Goal: Task Accomplishment & Management: Manage account settings

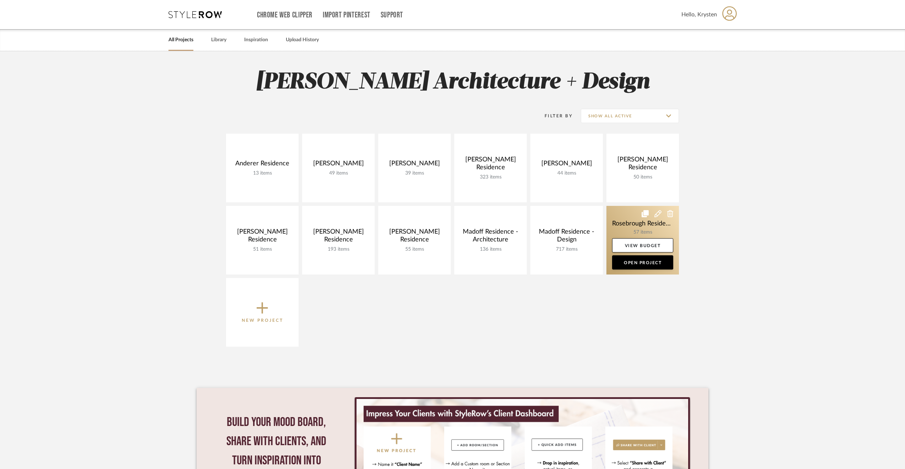
click at [628, 220] on link at bounding box center [642, 240] width 72 height 69
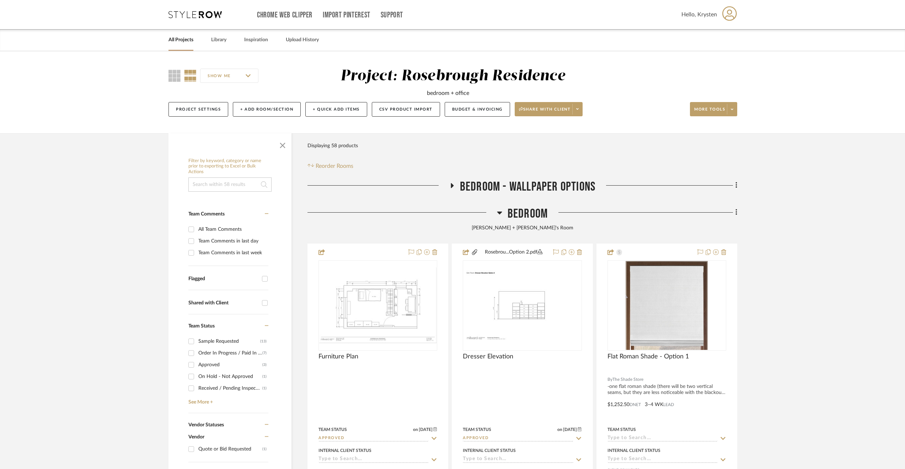
click at [518, 187] on span "Bedroom - Wallpaper Options" at bounding box center [527, 186] width 135 height 15
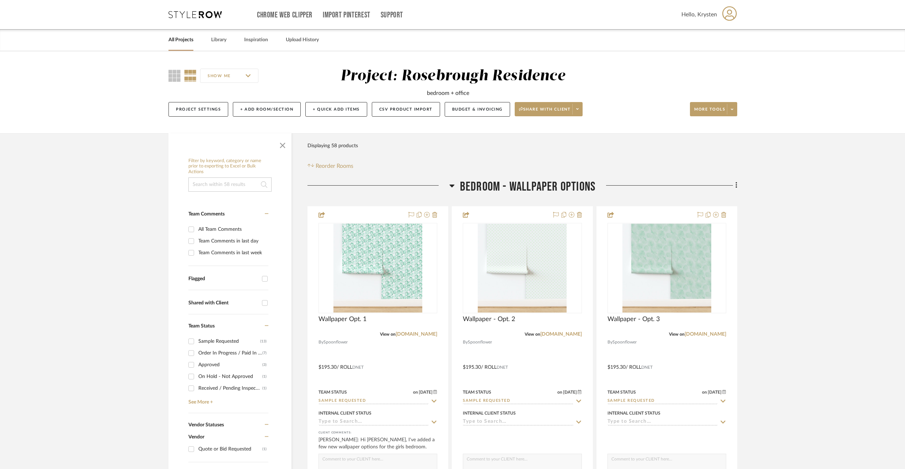
click at [518, 187] on span "Bedroom - Wallpaper Options" at bounding box center [527, 186] width 135 height 15
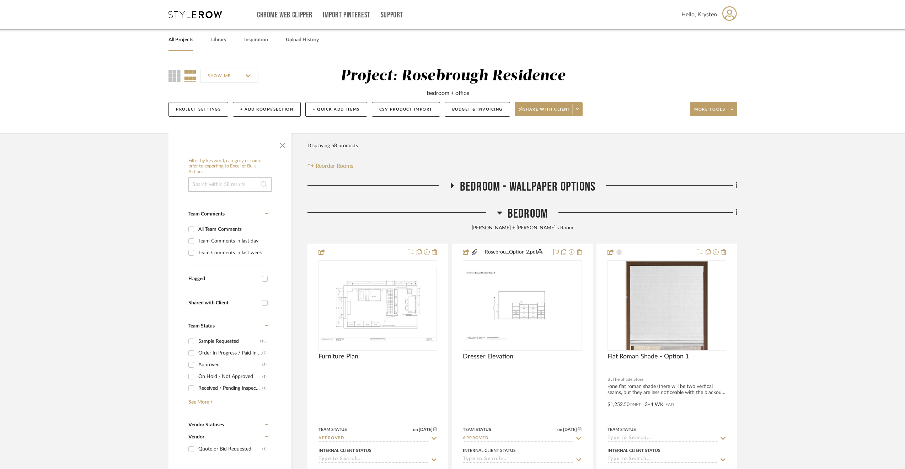
click at [529, 219] on span "Bedroom" at bounding box center [527, 213] width 40 height 15
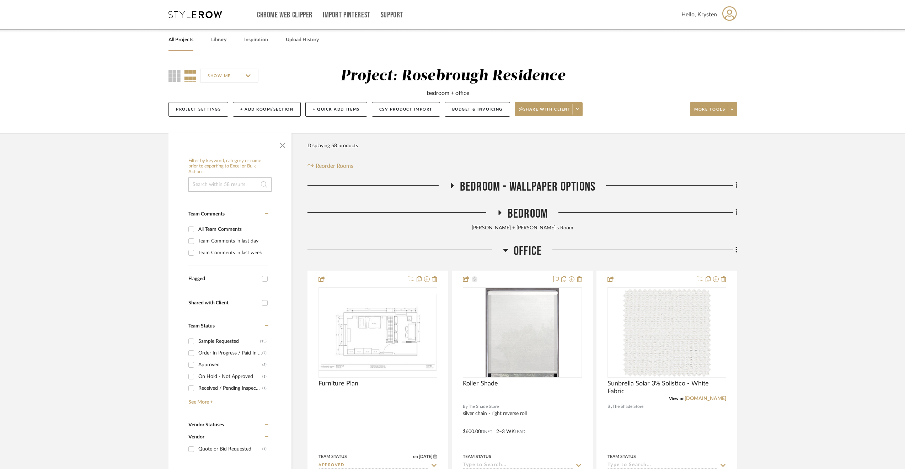
click at [530, 251] on span "Office" at bounding box center [527, 250] width 28 height 15
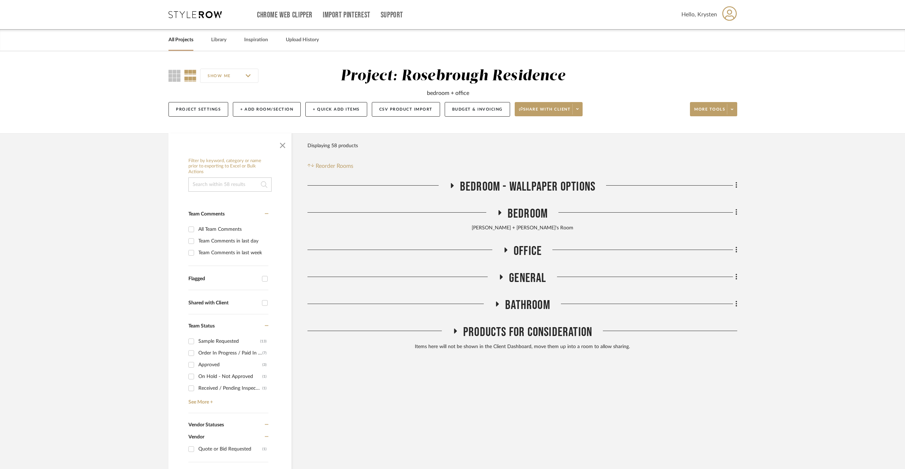
click at [531, 281] on span "General" at bounding box center [527, 277] width 37 height 15
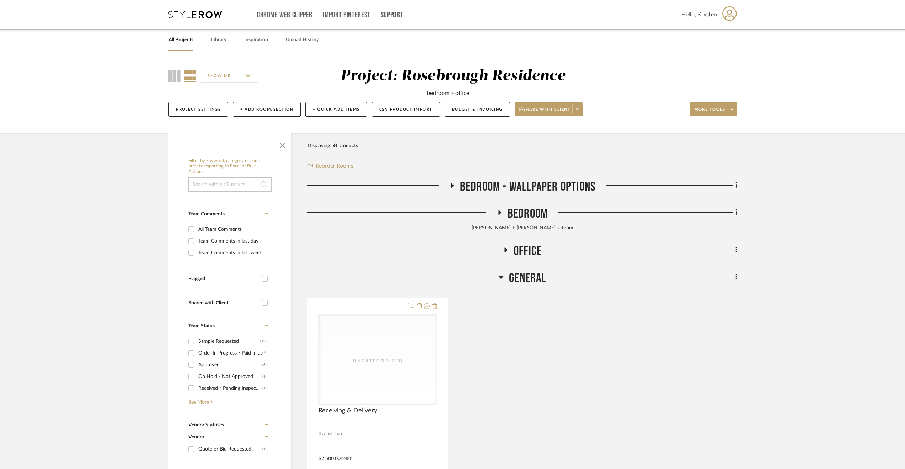
click at [528, 276] on span "General" at bounding box center [527, 277] width 37 height 15
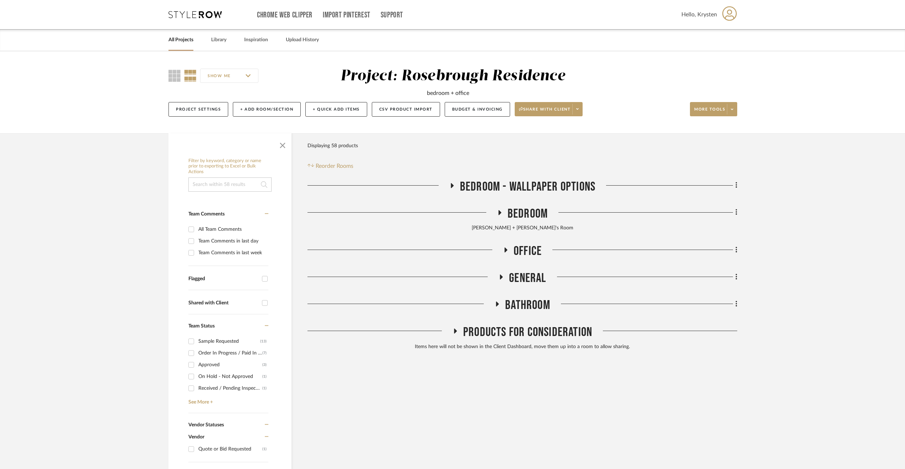
click at [521, 281] on span "General" at bounding box center [527, 277] width 37 height 15
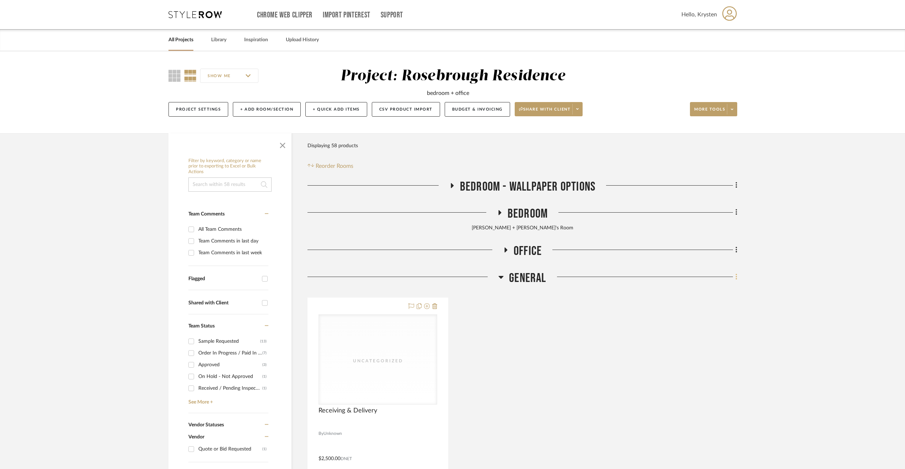
click at [736, 280] on icon at bounding box center [736, 277] width 2 height 8
click at [711, 305] on button "Quick Add Items" at bounding box center [703, 310] width 67 height 18
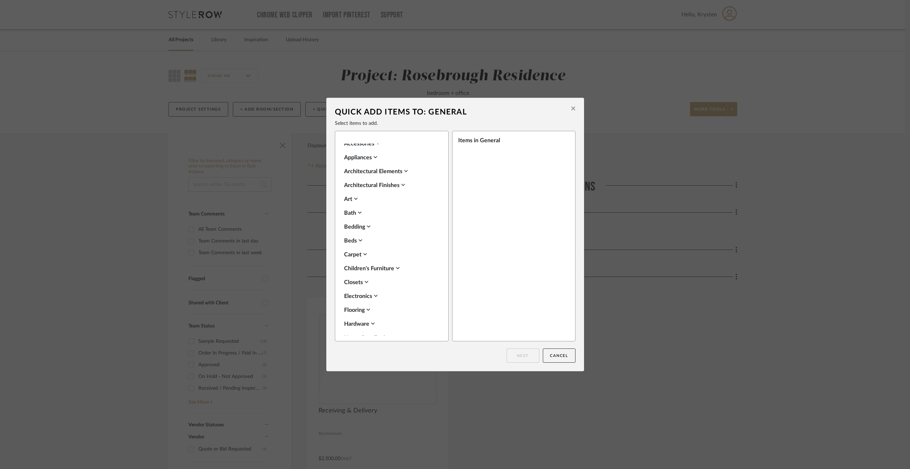
scroll to position [38, 0]
click at [373, 165] on div "Wallcoverings" at bounding box center [390, 165] width 92 height 9
click at [368, 204] on label "Wallpaper" at bounding box center [364, 206] width 30 height 6
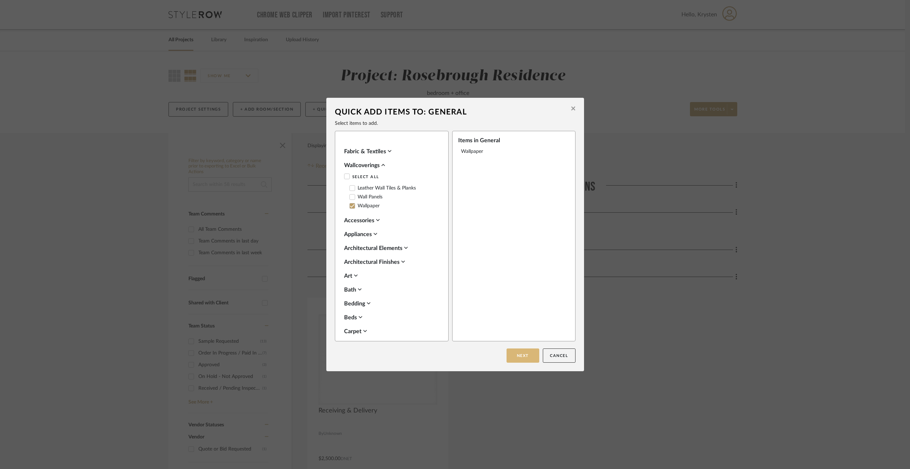
click at [517, 352] on button "Next" at bounding box center [522, 355] width 33 height 14
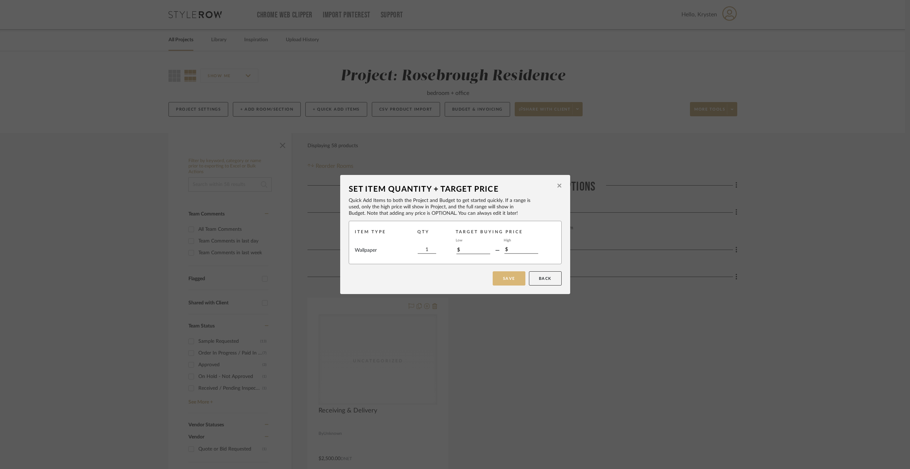
click at [504, 281] on button "Save" at bounding box center [509, 278] width 33 height 14
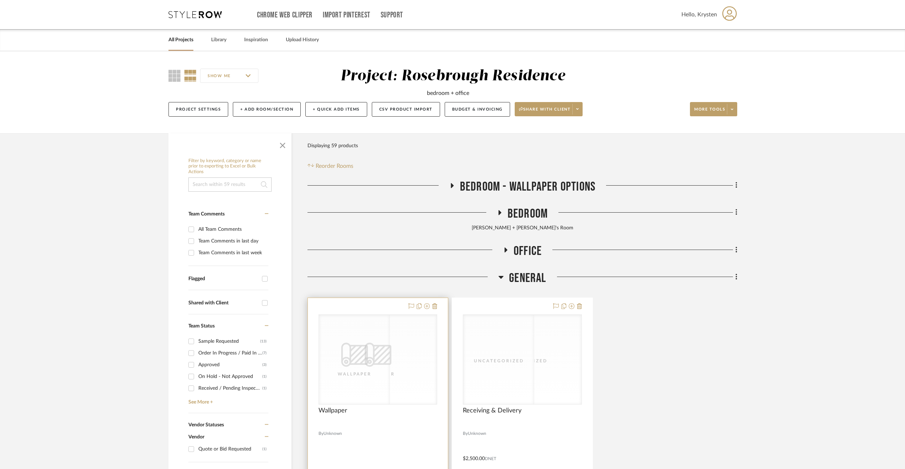
click at [377, 437] on div at bounding box center [378, 453] width 140 height 311
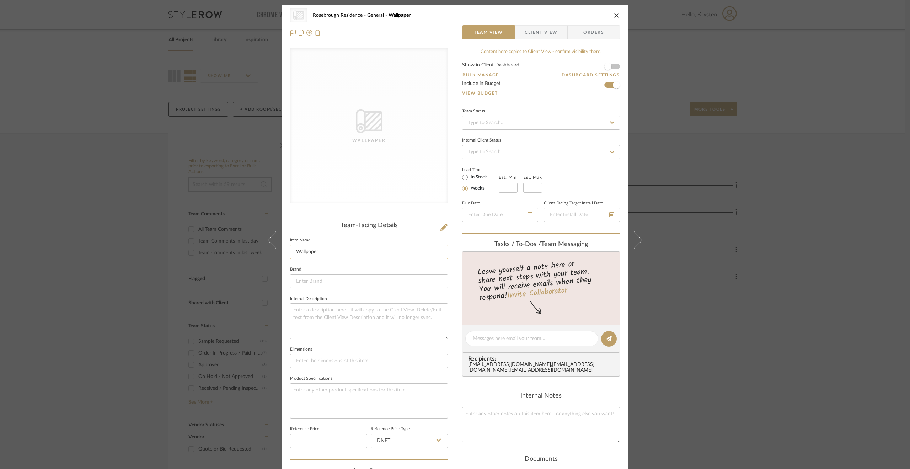
click at [337, 251] on input "Wallpaper" at bounding box center [369, 251] width 158 height 14
type input "Wallpaper Installation"
click at [393, 279] on input at bounding box center [369, 281] width 158 height 14
type input "[PERSON_NAME]'s"
click at [342, 279] on input at bounding box center [369, 281] width 158 height 14
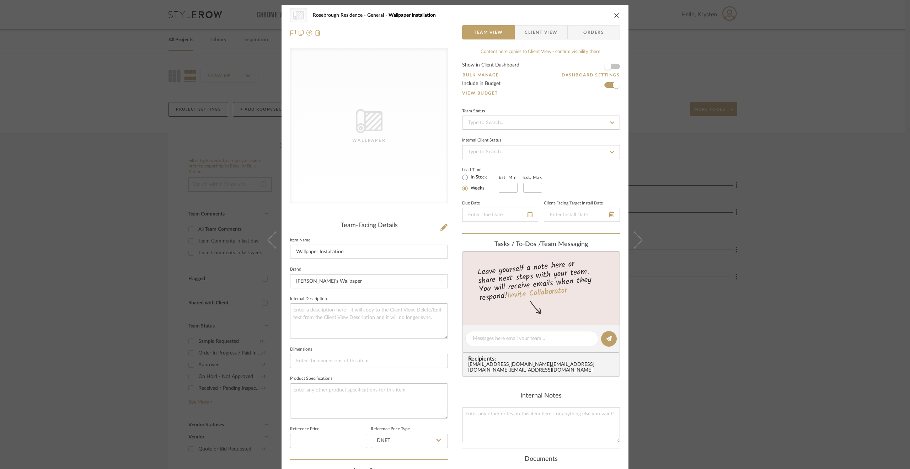
type input "[PERSON_NAME]'s Wallpaper"
click at [347, 279] on input "[PERSON_NAME]'s Wallpaper" at bounding box center [369, 281] width 158 height 14
type input "[PERSON_NAME]'s Wallpaper and Painting"
click at [377, 302] on span "Click to add "[PERSON_NAME]'s Wallpaper and Painting" as a new Brand" at bounding box center [369, 302] width 136 height 12
click at [310, 319] on textarea at bounding box center [369, 320] width 158 height 35
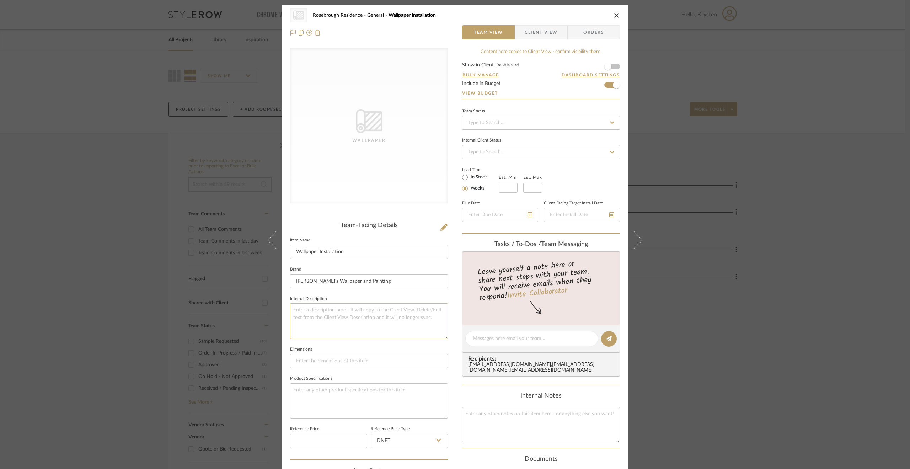
click at [356, 312] on textarea at bounding box center [369, 320] width 158 height 35
drag, startPoint x: 444, startPoint y: 356, endPoint x: 449, endPoint y: 400, distance: 44.7
click at [449, 400] on div "CategoryIconWallcovering Created with Sketch. Wallpaper Rosebrough Residence Ge…" at bounding box center [454, 364] width 347 height 719
drag, startPoint x: 366, startPoint y: 343, endPoint x: 283, endPoint y: 319, distance: 86.7
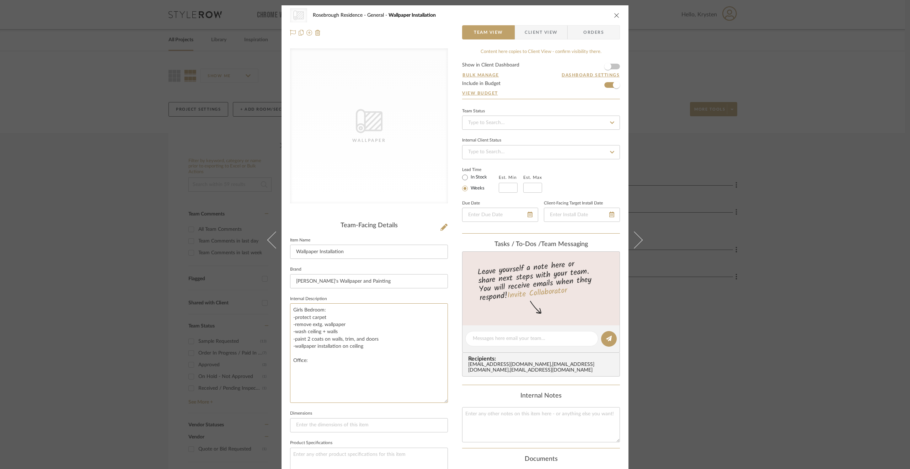
click at [283, 319] on div "CategoryIconWallcovering Created with Sketch. Wallpaper Rosebrough Residence Ge…" at bounding box center [454, 364] width 347 height 719
click at [313, 372] on textarea "Girls Bedroom: -protect carpet -remove extg. wallpaper -wash ceiling + walls -p…" at bounding box center [369, 353] width 158 height 100
paste textarea "-protect carpet -remove extg. wallpaper -wash ceiling + walls -paint 2 coats on…"
drag, startPoint x: 326, startPoint y: 366, endPoint x: 310, endPoint y: 367, distance: 16.1
click at [310, 367] on textarea "Girls Bedroom: -protect carpet -remove extg. wallpaper -wash ceiling + walls -p…" at bounding box center [369, 353] width 158 height 100
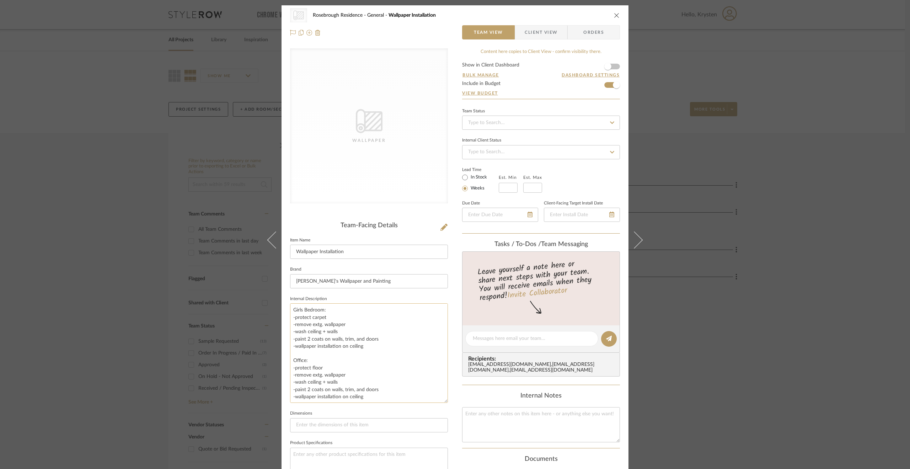
drag, startPoint x: 340, startPoint y: 388, endPoint x: 330, endPoint y: 388, distance: 10.0
click at [330, 388] on textarea "Girls Bedroom: -protect carpet -remove extg. wallpaper -wash ceiling + walls -p…" at bounding box center [369, 353] width 158 height 100
drag, startPoint x: 361, startPoint y: 396, endPoint x: 347, endPoint y: 396, distance: 14.6
click at [347, 396] on textarea "Girls Bedroom: -protect carpet -remove extg. wallpaper -wash ceiling + walls -p…" at bounding box center [369, 353] width 158 height 100
drag, startPoint x: 348, startPoint y: 373, endPoint x: 290, endPoint y: 373, distance: 58.3
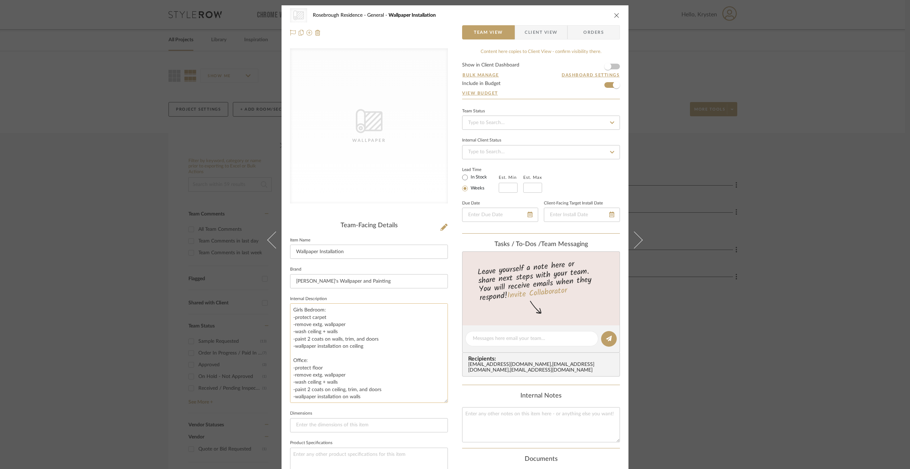
click at [290, 373] on textarea "Girls Bedroom: -protect carpet -remove extg. wallpaper -wash ceiling + walls -p…" at bounding box center [369, 353] width 158 height 100
type textarea "Girls Bedroom: -protect carpet -remove extg. wallpaper -wash ceiling + walls -p…"
click at [455, 349] on div "CategoryIconWallcovering Created with Sketch. Wallpaper Rosebrough Residence Ge…" at bounding box center [454, 364] width 347 height 719
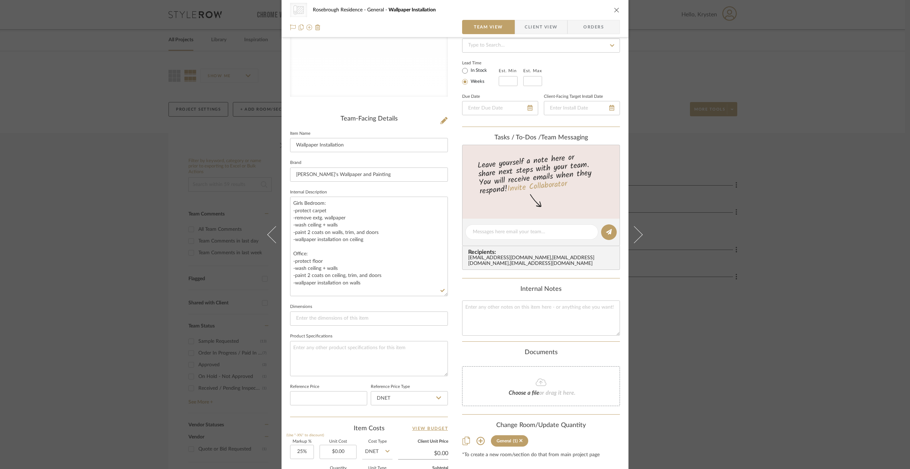
scroll to position [213, 0]
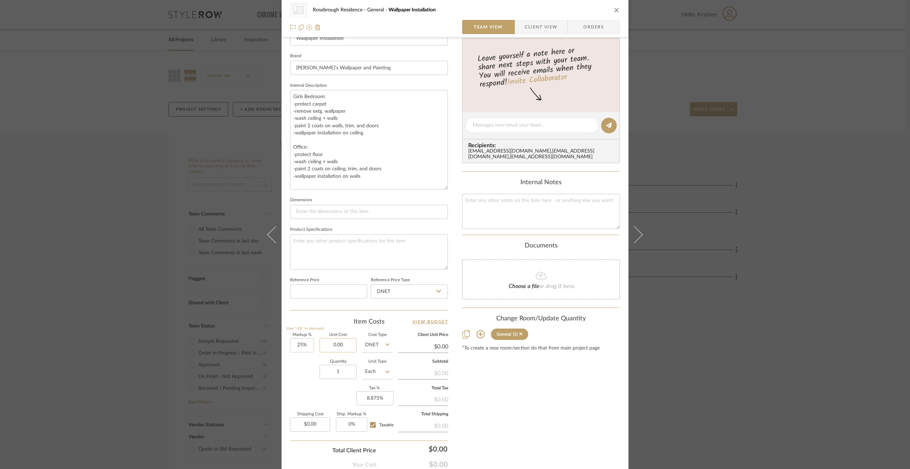
click at [350, 345] on input "0.00" at bounding box center [337, 345] width 37 height 14
type input "$6,900.00"
click at [299, 369] on div "Quantity 1 Unit Type Each" at bounding box center [341, 372] width 102 height 25
type input "$8,625.00"
type input "$1,552.50"
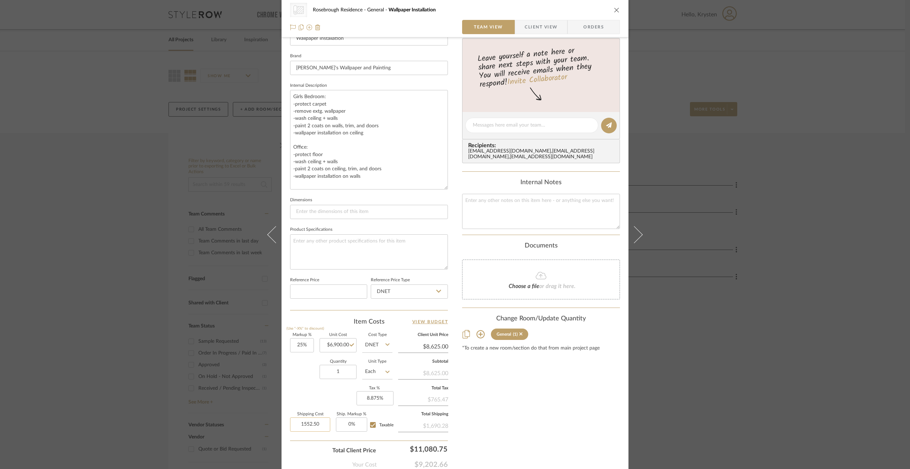
click at [321, 421] on input "1552.50" at bounding box center [310, 424] width 40 height 14
type input "$0.00"
click at [290, 384] on div "Markup % (Use "-X%" to discount) 25% Unit Cost $6,900.00 Cost Type DNET Client …" at bounding box center [369, 385] width 158 height 104
click at [301, 343] on input "25" at bounding box center [302, 345] width 24 height 14
type input "15%"
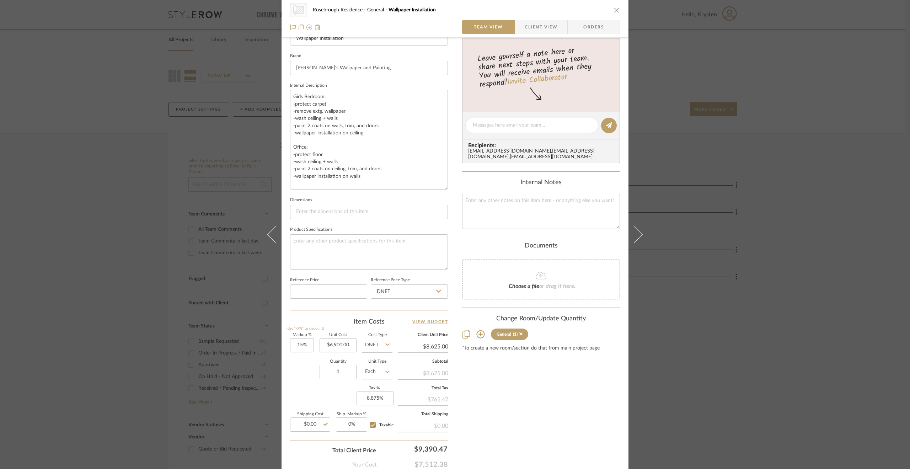
click at [308, 378] on div "Quantity 1 Unit Type Each" at bounding box center [341, 372] width 102 height 25
type input "$7,935.00"
click at [308, 341] on input "15" at bounding box center [302, 345] width 24 height 14
type input "10%"
click at [306, 377] on div "Quantity 1 Unit Type Each" at bounding box center [341, 372] width 102 height 25
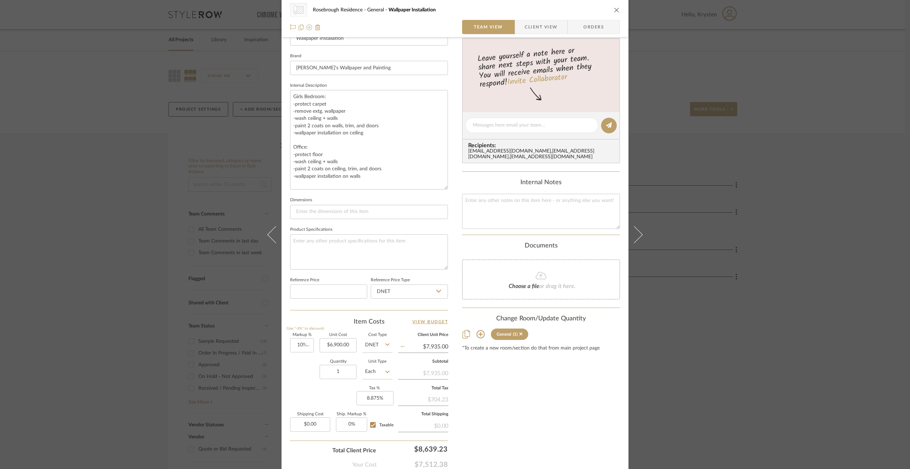
type input "$7,590.00"
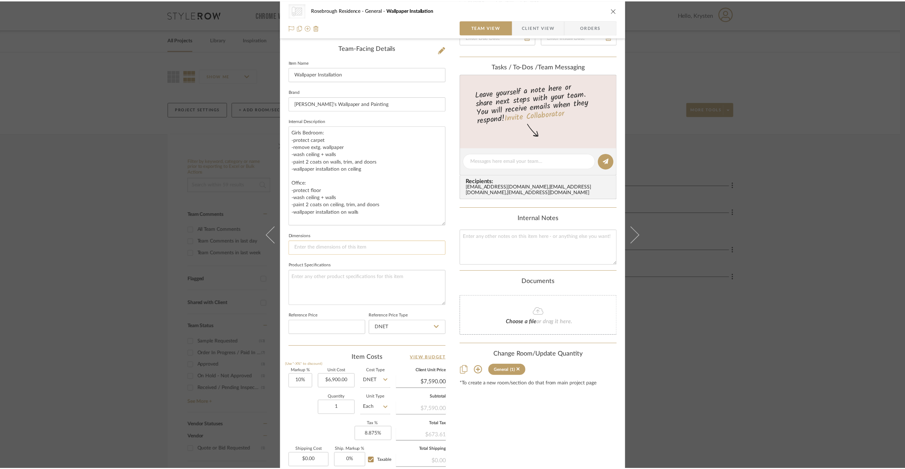
scroll to position [254, 0]
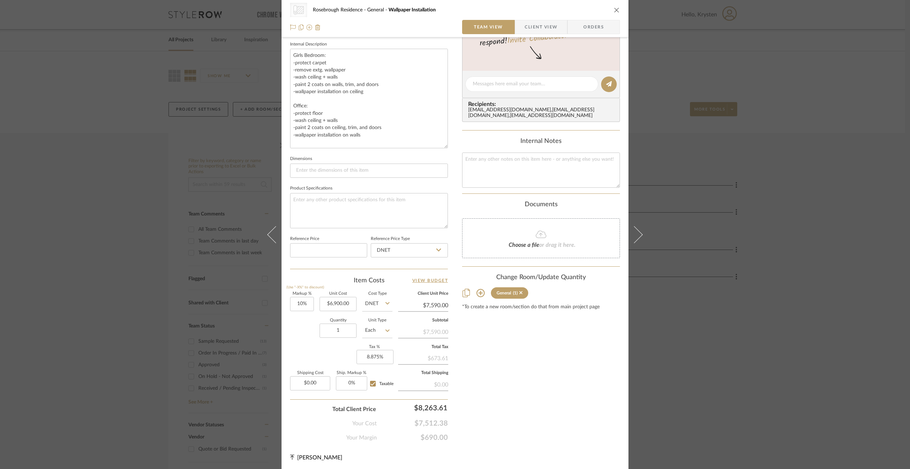
click at [789, 310] on div "CategoryIconWallcovering Created with Sketch. Wallpaper Rosebrough Residence Ge…" at bounding box center [455, 234] width 910 height 469
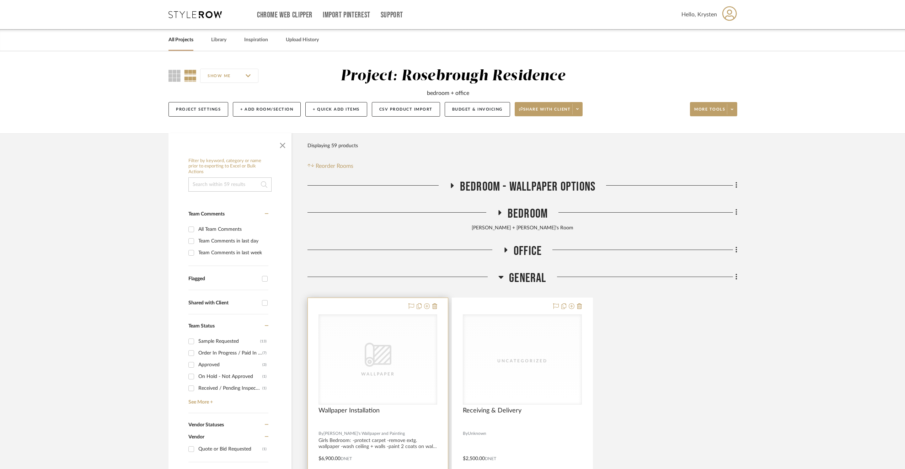
scroll to position [142, 0]
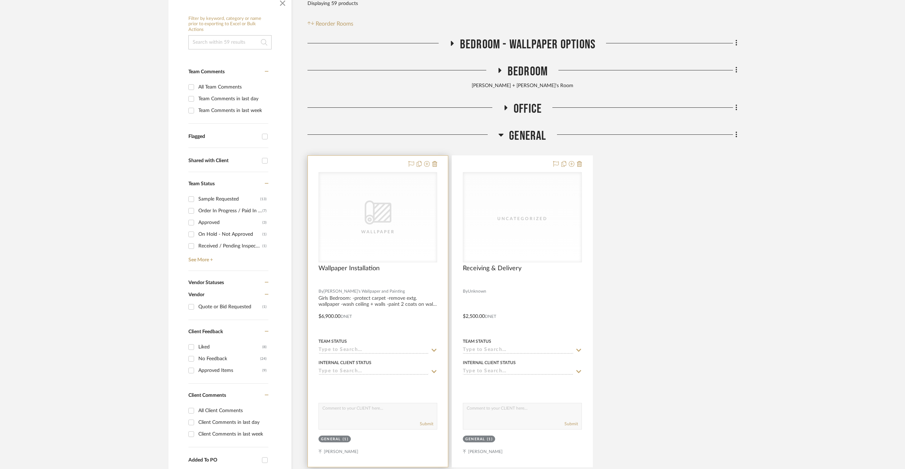
click at [426, 330] on div at bounding box center [378, 311] width 140 height 311
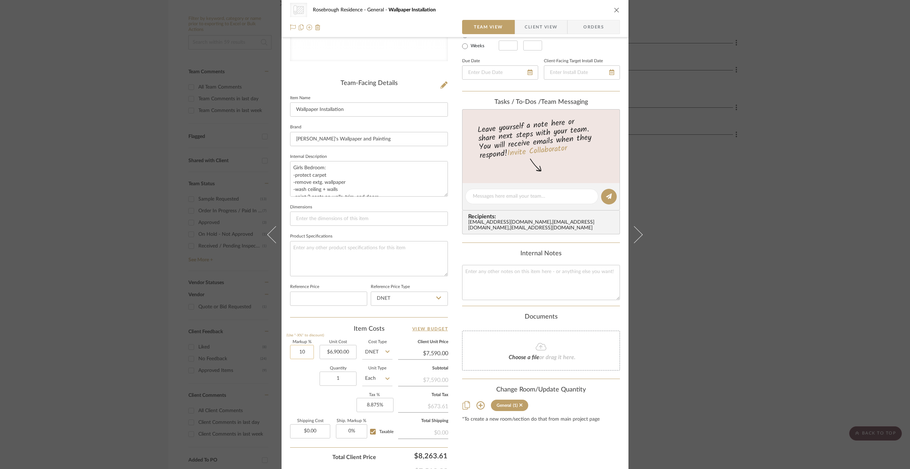
click at [300, 352] on input "10" at bounding box center [302, 352] width 24 height 14
type input "15%"
click at [304, 386] on div "Quantity 1 Unit Type Each" at bounding box center [341, 378] width 102 height 25
type input "$7,935.00"
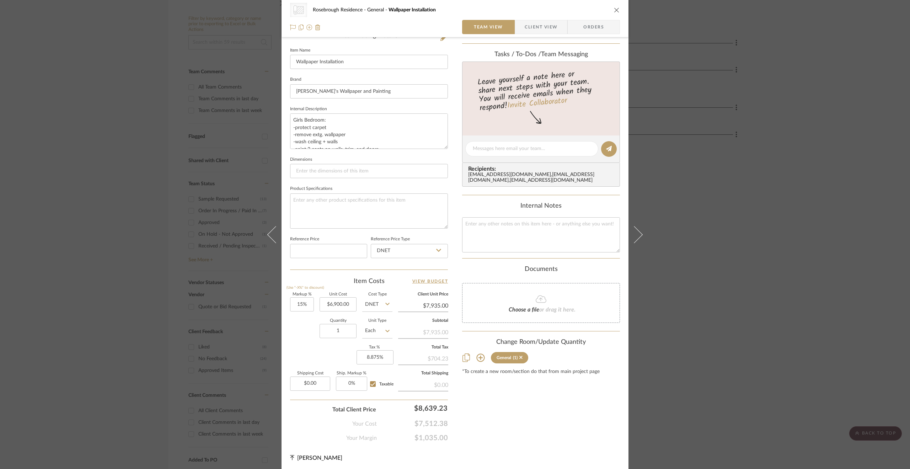
scroll to position [48, 0]
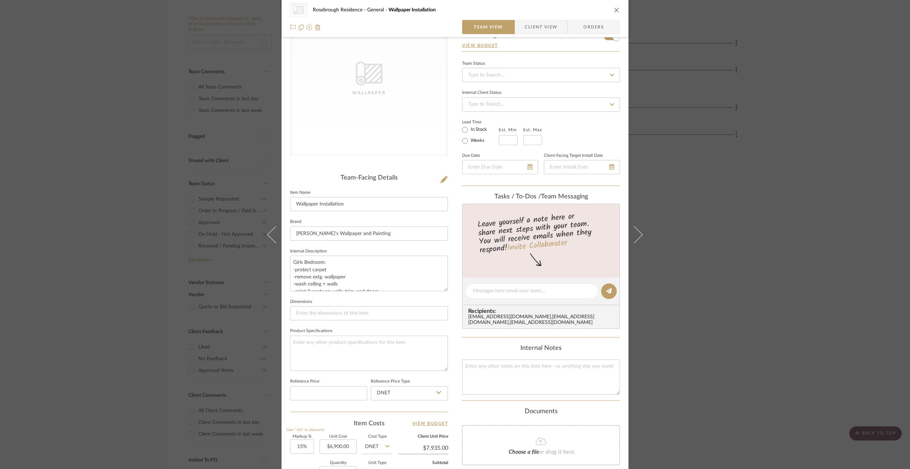
click at [553, 27] on span "Client View" at bounding box center [541, 27] width 33 height 14
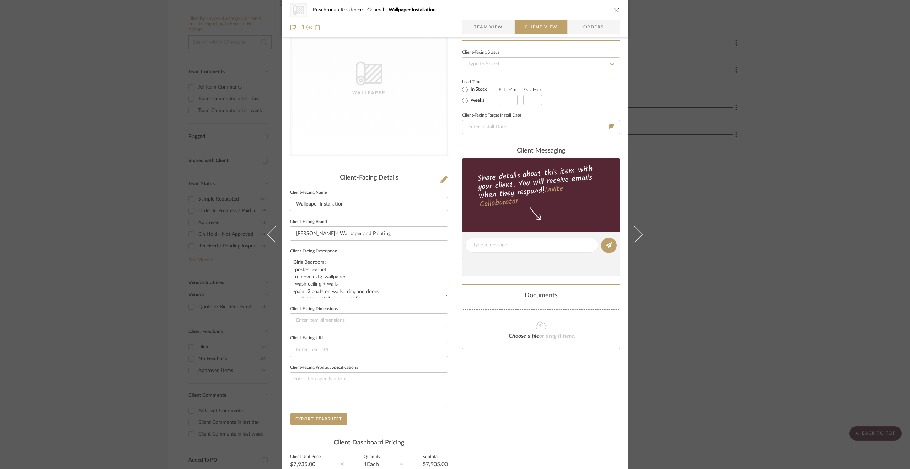
click at [502, 26] on span "Team View" at bounding box center [488, 27] width 52 height 14
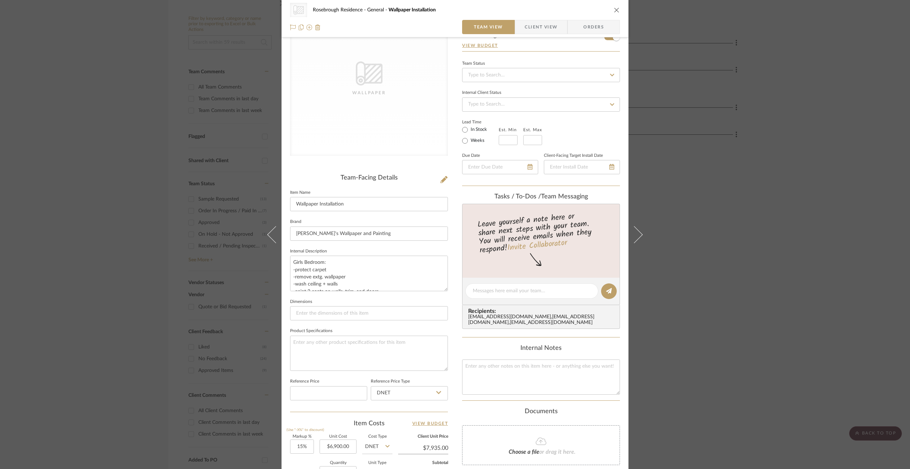
scroll to position [0, 0]
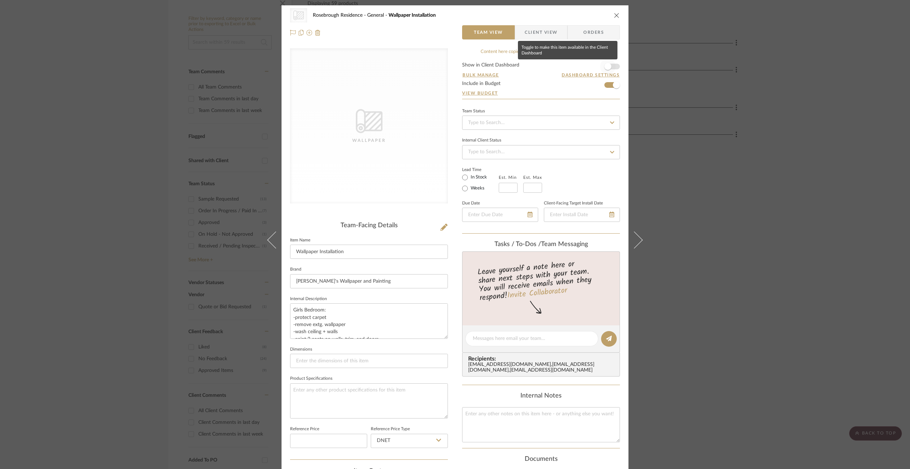
click at [608, 62] on span "button" at bounding box center [608, 67] width 16 height 16
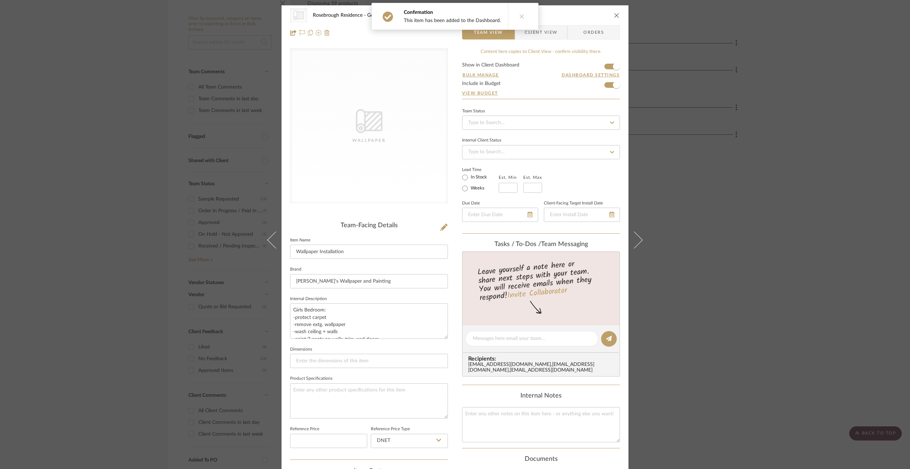
click at [544, 34] on span "Client View" at bounding box center [541, 32] width 33 height 14
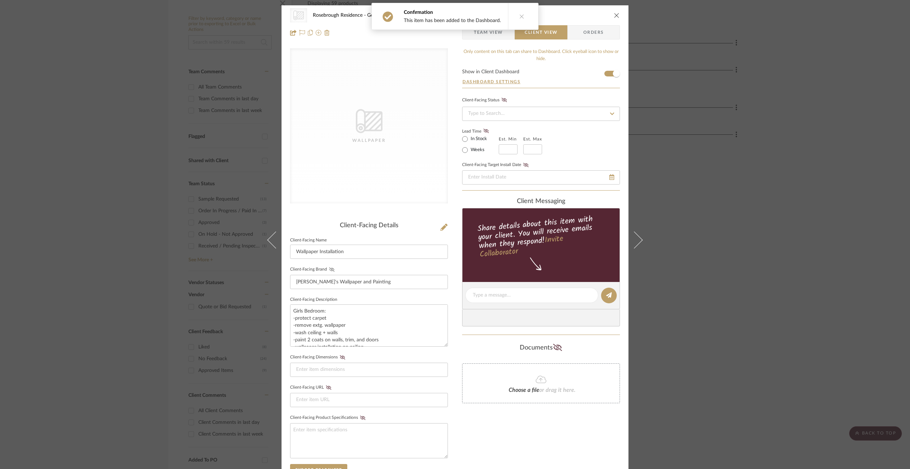
click at [329, 268] on icon at bounding box center [331, 269] width 5 height 4
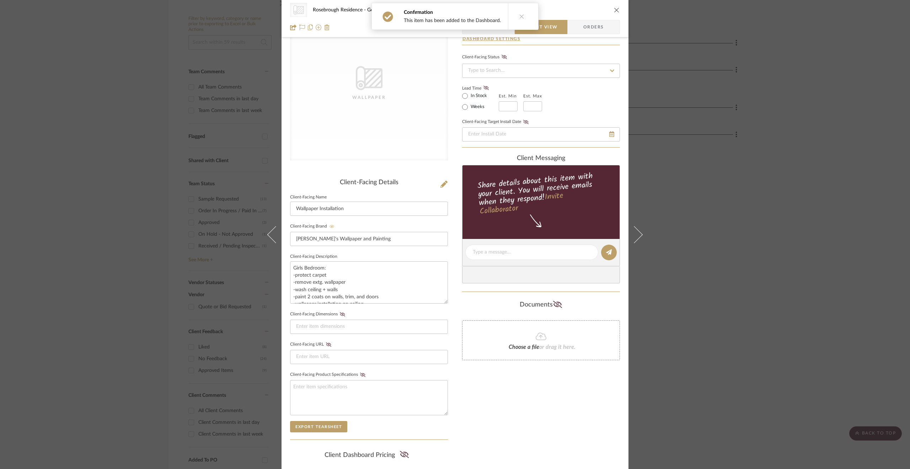
scroll to position [125, 0]
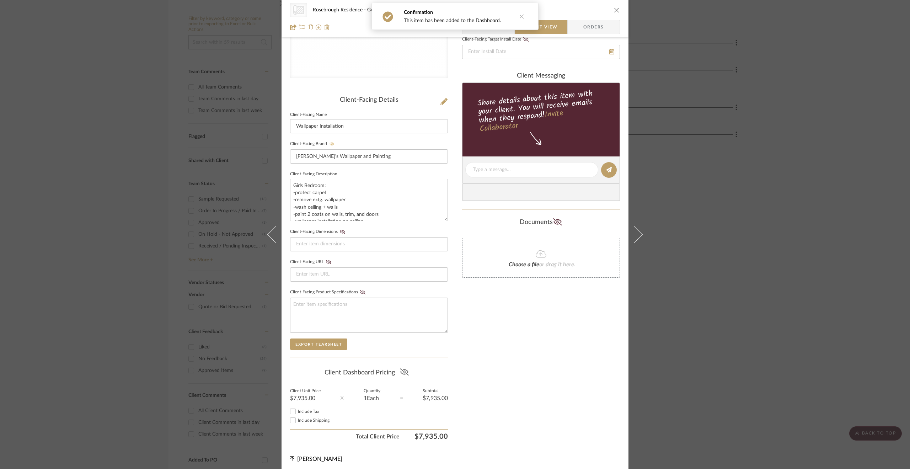
click at [402, 369] on icon at bounding box center [403, 371] width 9 height 7
click at [311, 409] on span "Include Tax" at bounding box center [308, 411] width 21 height 4
click at [297, 407] on input "Include Tax" at bounding box center [293, 411] width 9 height 9
checkbox input "true"
click at [306, 418] on span "Include Shipping" at bounding box center [314, 420] width 32 height 4
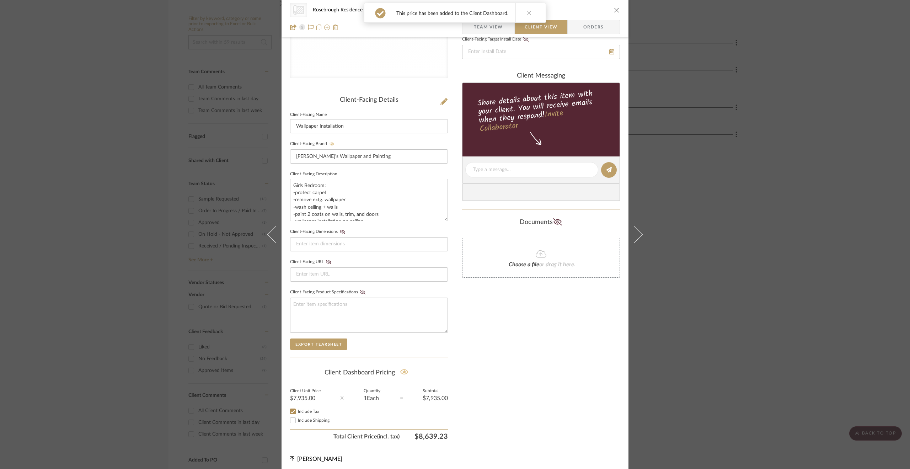
click at [297, 417] on input "Include Shipping" at bounding box center [293, 420] width 9 height 9
checkbox input "false"
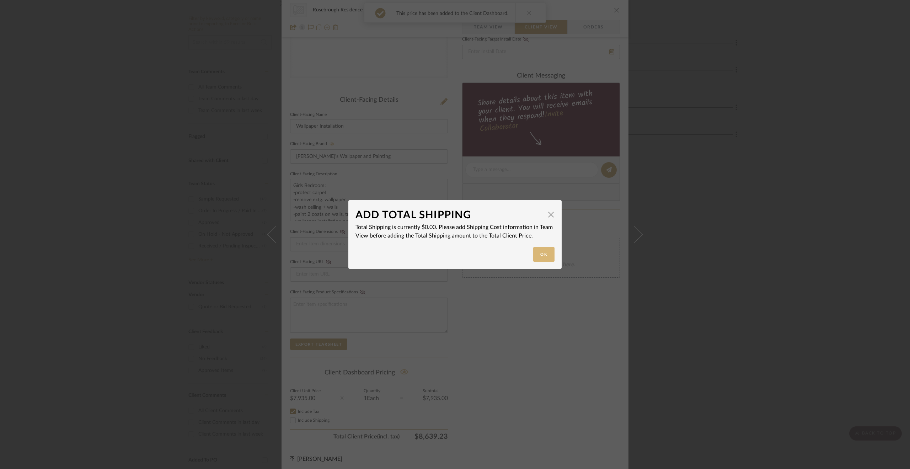
click at [544, 257] on button "Ok" at bounding box center [543, 254] width 21 height 15
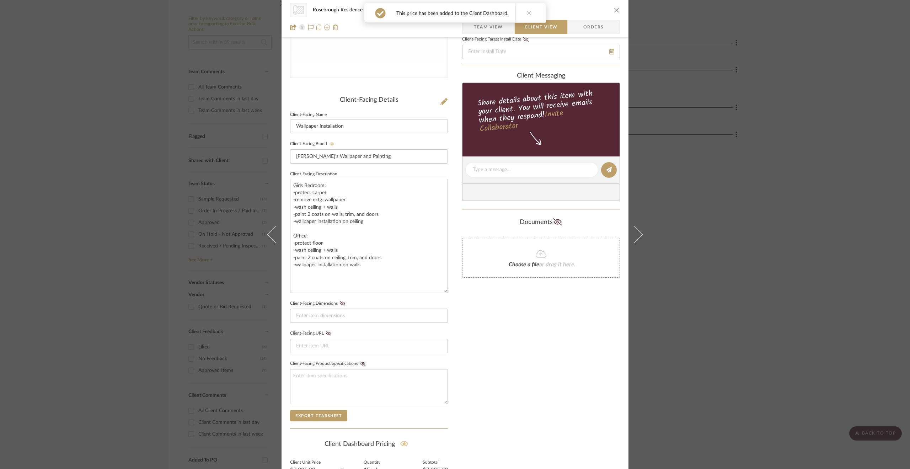
drag, startPoint x: 445, startPoint y: 218, endPoint x: 447, endPoint y: 290, distance: 71.8
click at [447, 290] on div "CategoryIconWallcovering Created with Sketch. Wallpaper Rosebrough Residence Ge…" at bounding box center [454, 211] width 347 height 663
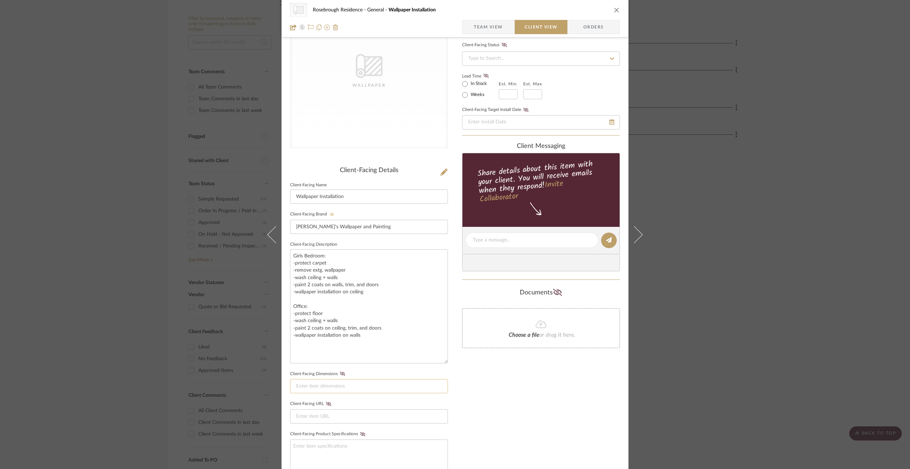
scroll to position [0, 0]
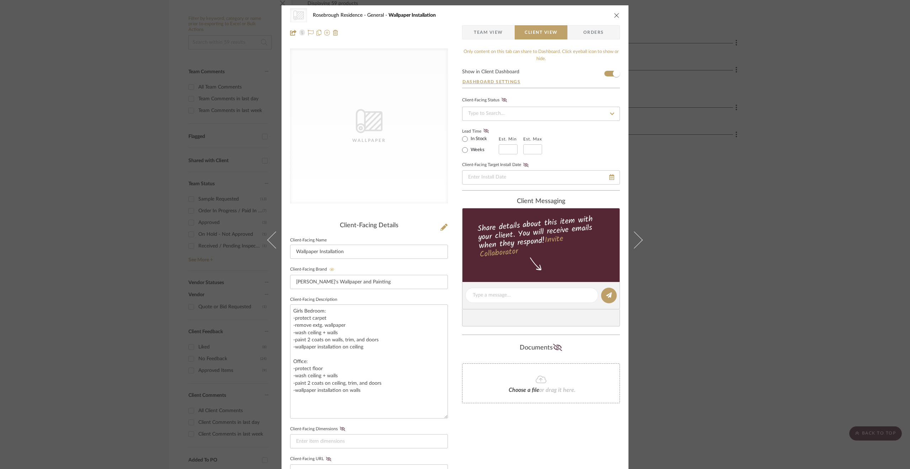
click at [752, 206] on div "CategoryIconWallcovering Created with Sketch. Wallpaper Rosebrough Residence Ge…" at bounding box center [455, 234] width 910 height 469
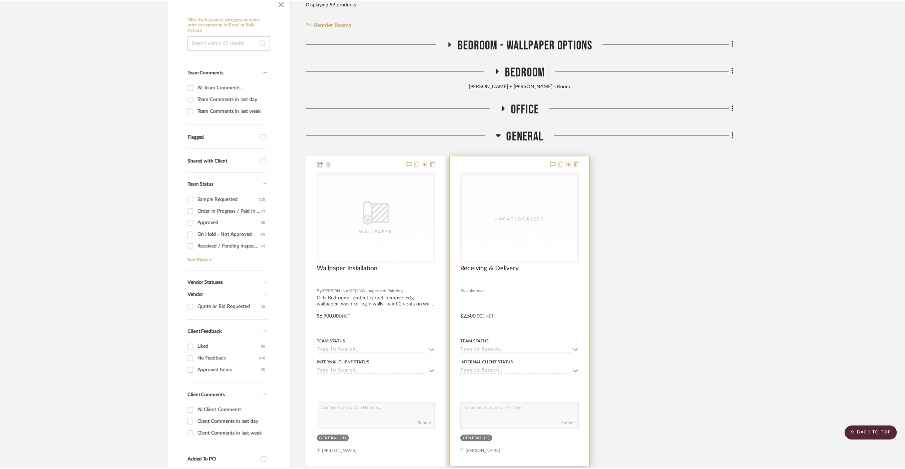
scroll to position [142, 0]
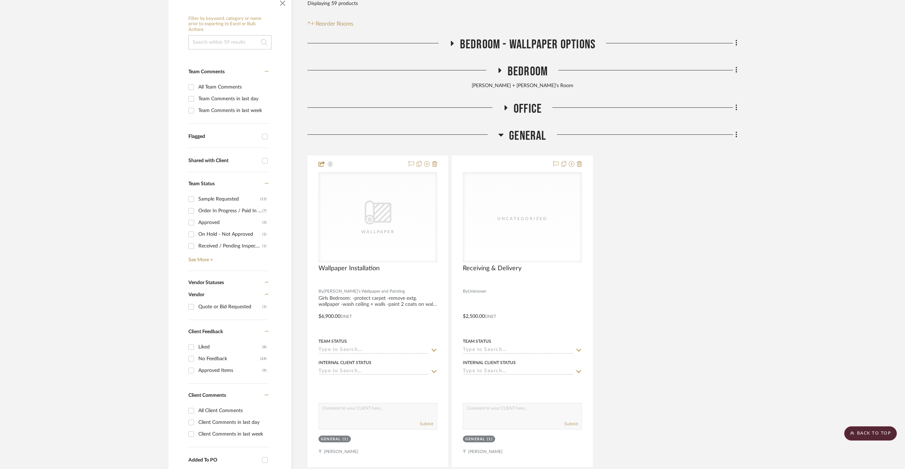
click at [533, 135] on span "General" at bounding box center [527, 135] width 37 height 15
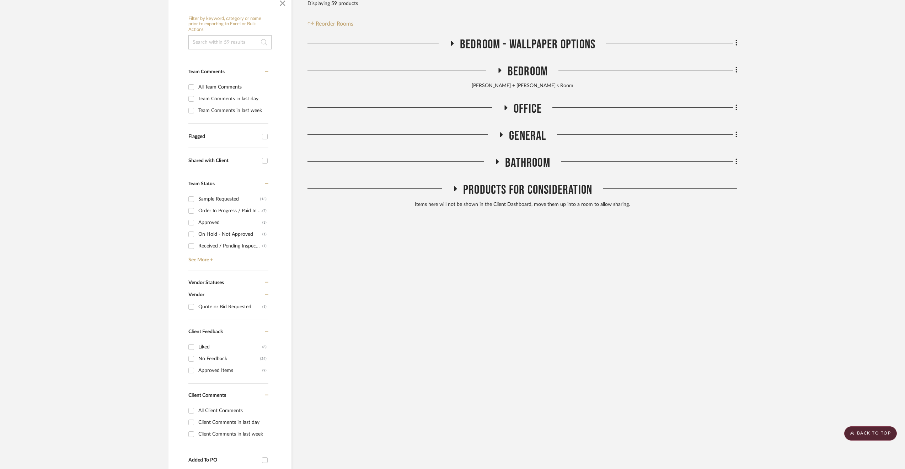
click at [520, 104] on span "Office" at bounding box center [527, 108] width 28 height 15
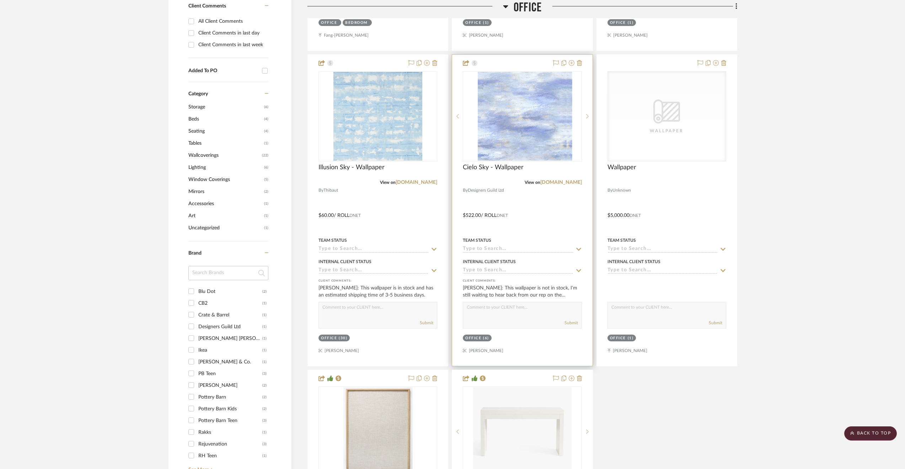
scroll to position [533, 0]
click at [526, 232] on div at bounding box center [522, 208] width 140 height 311
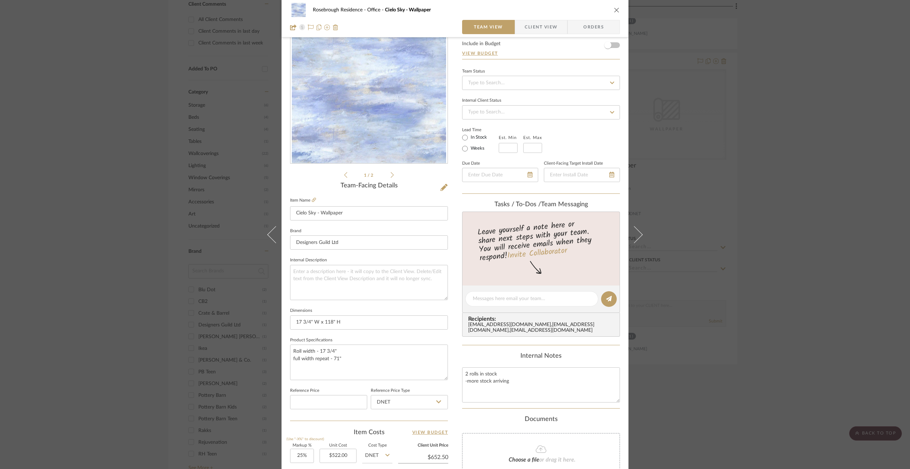
scroll to position [0, 0]
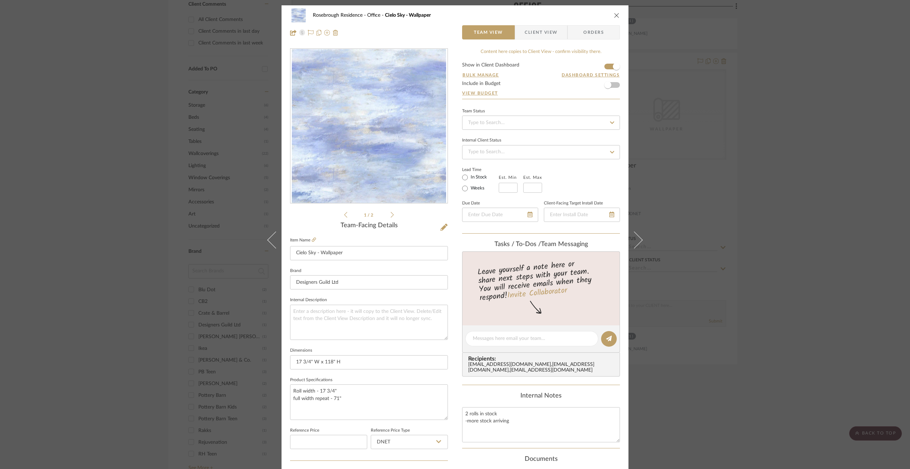
click at [538, 34] on span "Client View" at bounding box center [541, 32] width 33 height 14
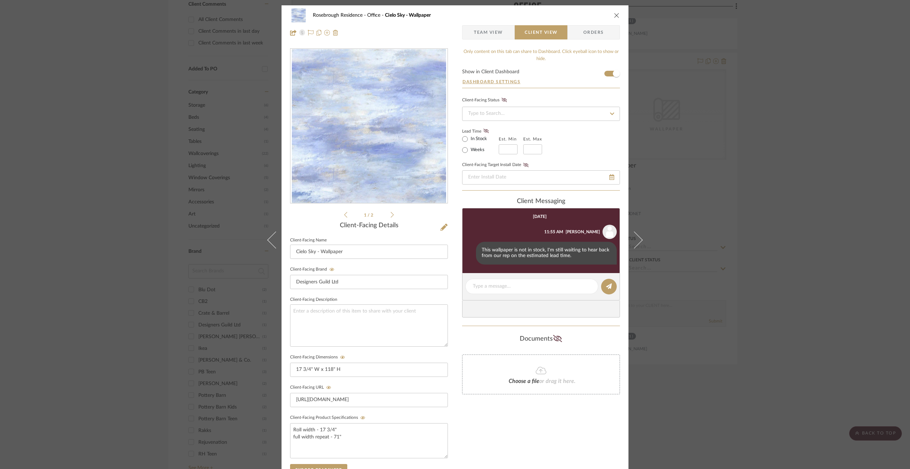
click at [494, 34] on span "Team View" at bounding box center [488, 32] width 29 height 14
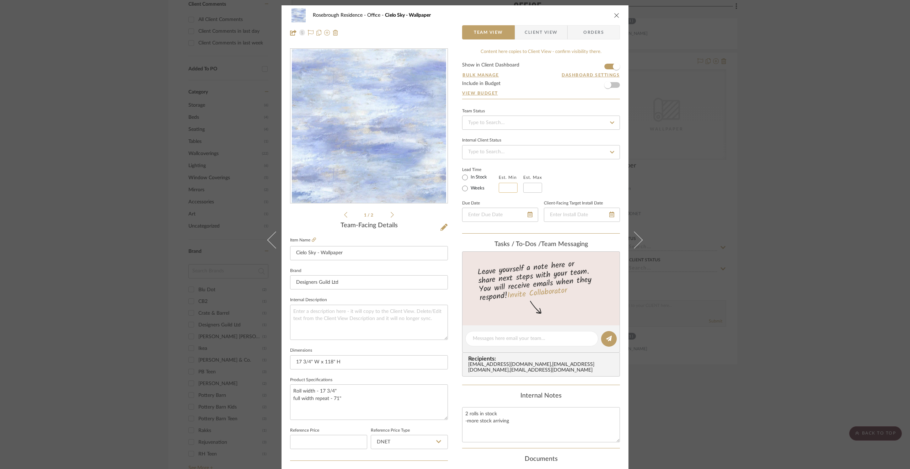
click at [506, 189] on input "text" at bounding box center [508, 188] width 19 height 10
type input "5"
click at [569, 158] on div "Team Status Internal Client Status Lead Time In Stock Weeks Est. Min 5 Est. Max…" at bounding box center [541, 170] width 158 height 128
click at [532, 39] on span "Client View" at bounding box center [541, 32] width 33 height 14
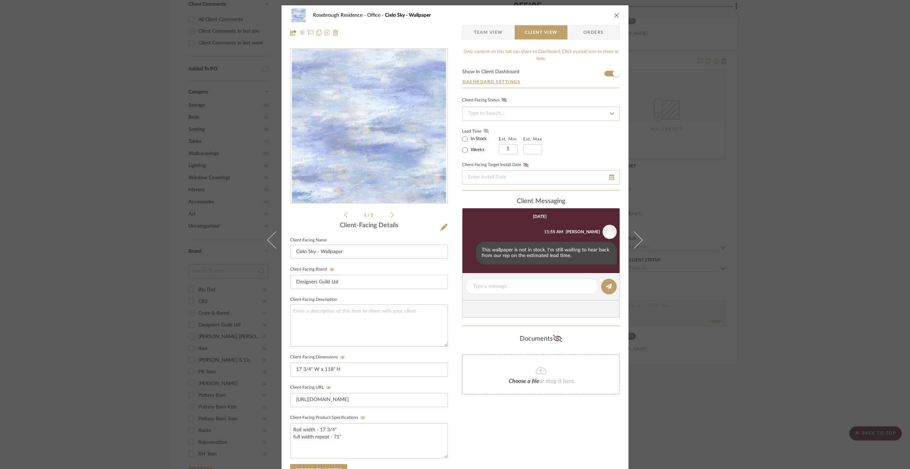
click at [485, 132] on fa-icon at bounding box center [486, 131] width 9 height 6
click at [516, 288] on textarea at bounding box center [532, 286] width 118 height 7
type textarea "T"
click at [534, 286] on textarea "Unfortunately, this wallpaper is a 5 week lead time." at bounding box center [532, 286] width 118 height 7
click at [588, 286] on textarea "Unfortunately, this wallpaper has a 5 week lead time." at bounding box center [532, 286] width 118 height 7
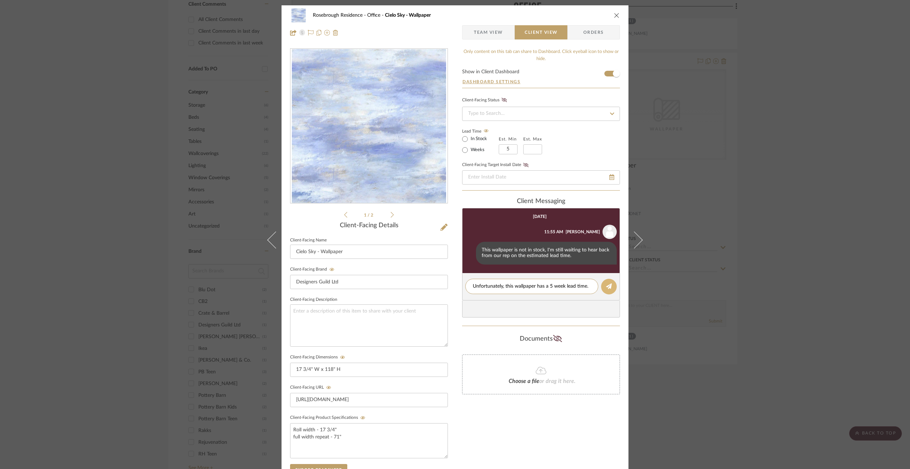
type textarea "Unfortunately, this wallpaper has a 5 week lead time."
click at [611, 285] on button at bounding box center [609, 287] width 16 height 16
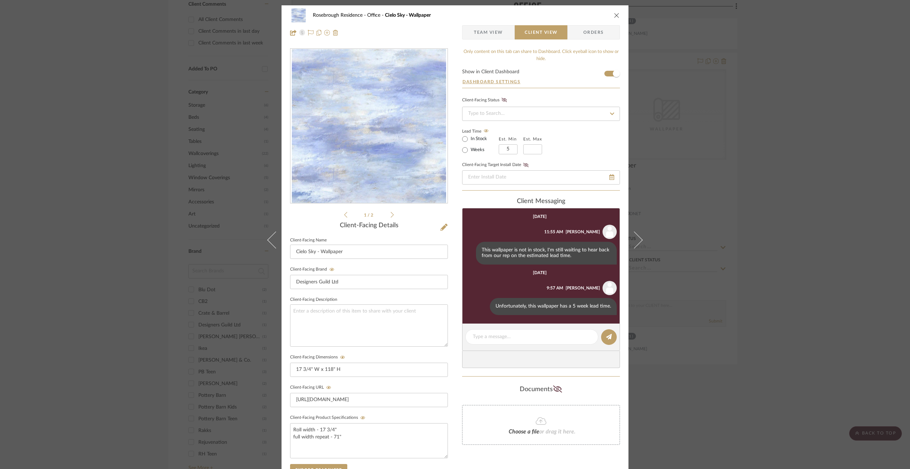
click at [780, 359] on div "Rosebrough Residence Office Cielo Sky - Wallpaper Team View Client View Orders …" at bounding box center [455, 234] width 910 height 469
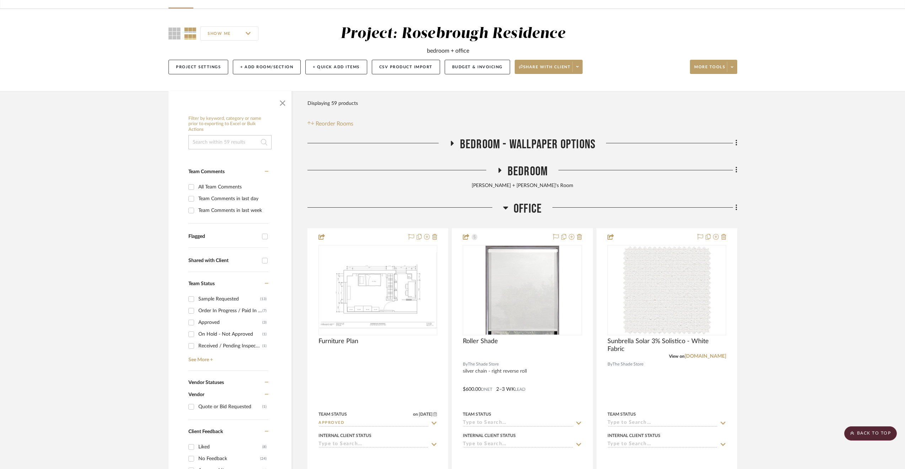
scroll to position [36, 0]
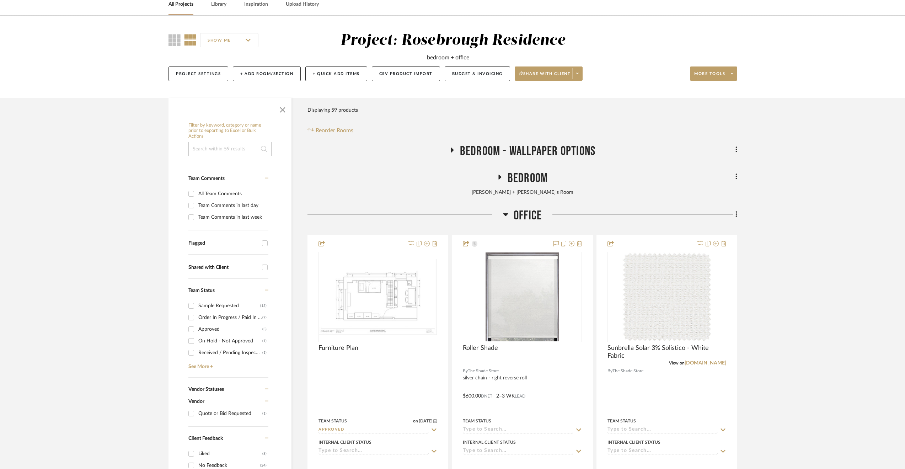
click at [532, 213] on span "Office" at bounding box center [527, 215] width 28 height 15
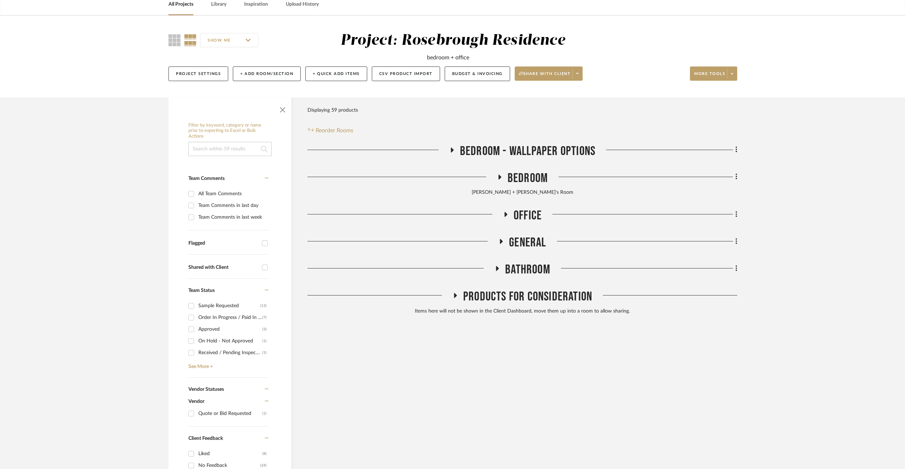
click at [532, 213] on span "Office" at bounding box center [527, 215] width 28 height 15
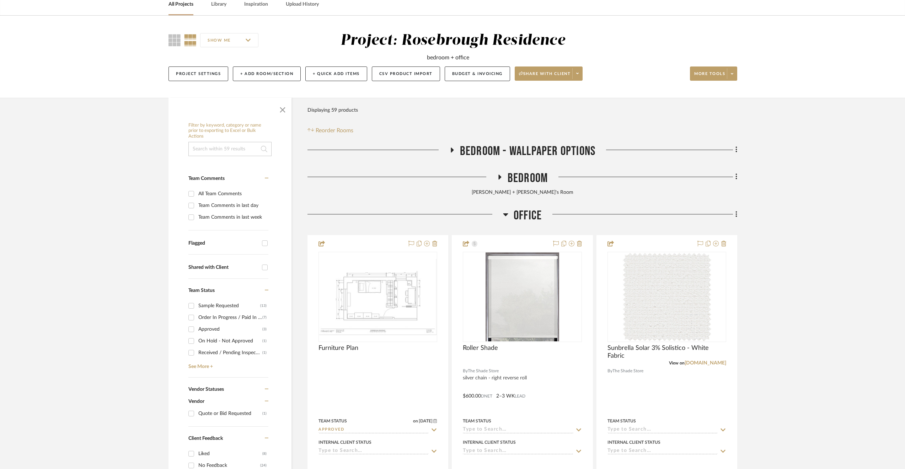
drag, startPoint x: 526, startPoint y: 178, endPoint x: 529, endPoint y: 199, distance: 20.9
click at [526, 178] on span "Bedroom" at bounding box center [527, 178] width 40 height 15
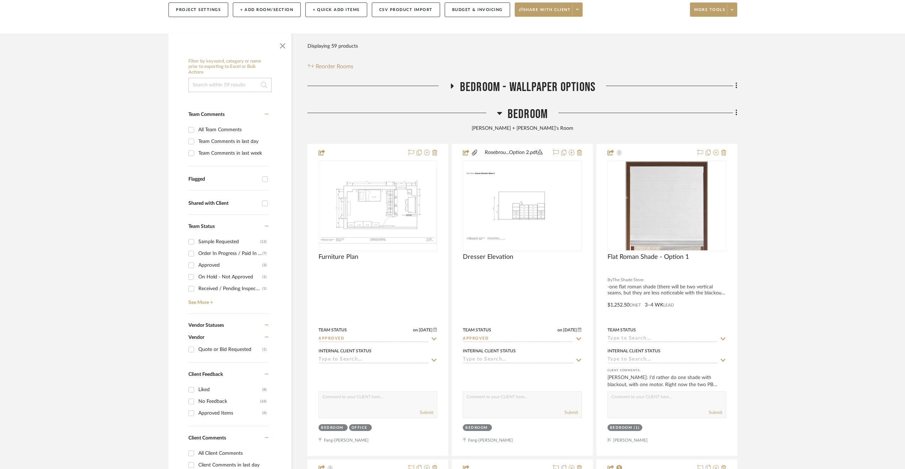
scroll to position [142, 0]
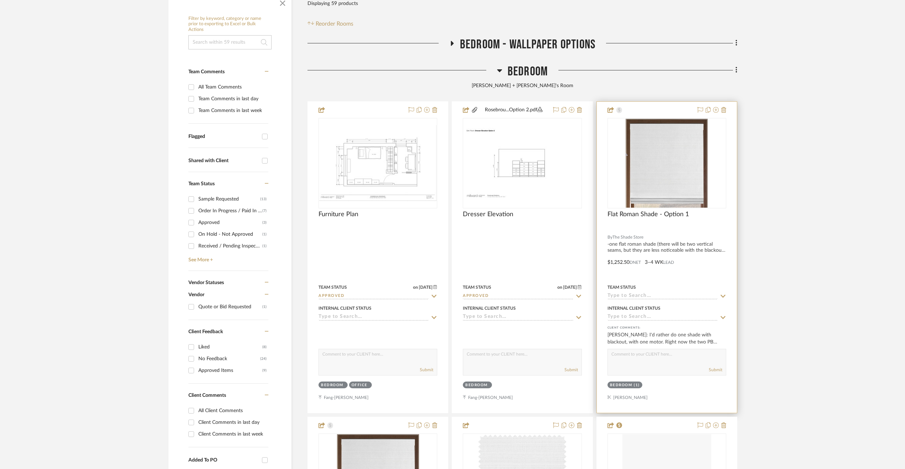
click at [711, 274] on div at bounding box center [667, 257] width 140 height 311
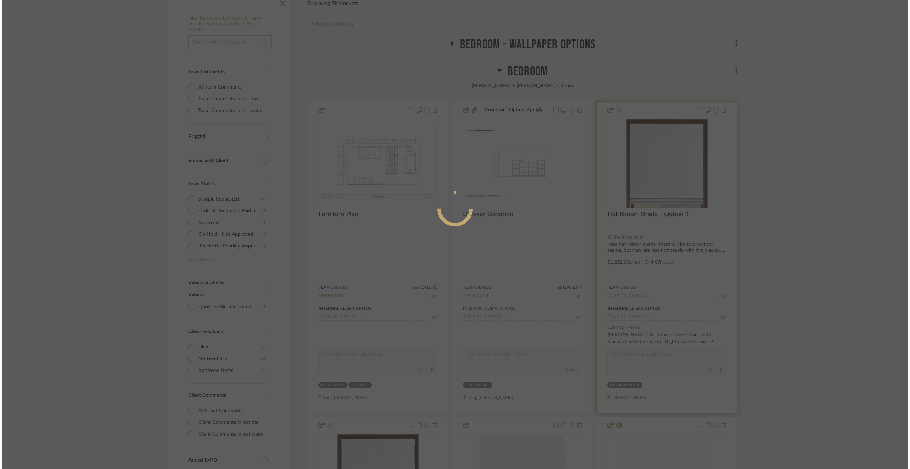
scroll to position [0, 0]
